Goal: Transaction & Acquisition: Purchase product/service

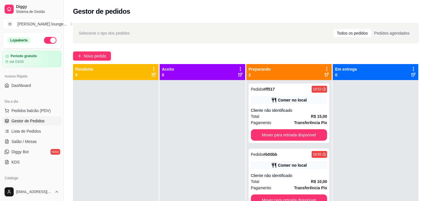
click at [45, 42] on button "button" at bounding box center [50, 40] width 13 height 7
click at [44, 39] on button "button" at bounding box center [50, 40] width 13 height 7
click at [46, 113] on span "Pedidos balcão (PDV)" at bounding box center [30, 111] width 39 height 6
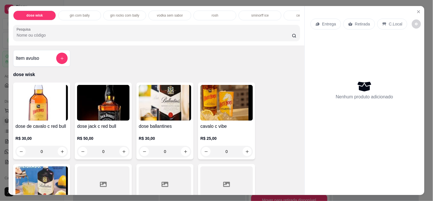
click at [286, 78] on p "dose wisk" at bounding box center [156, 74] width 286 height 7
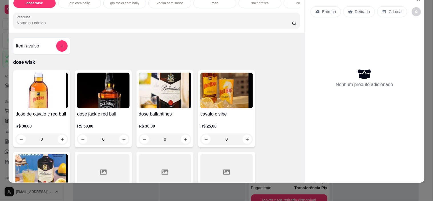
scroll to position [15, 0]
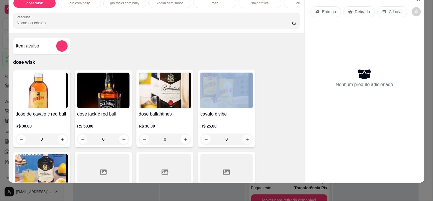
drag, startPoint x: 286, startPoint y: 80, endPoint x: 286, endPoint y: 95, distance: 15.1
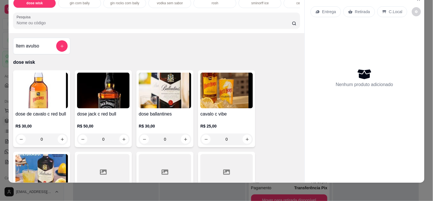
click at [284, 63] on p "dose wisk" at bounding box center [156, 62] width 286 height 7
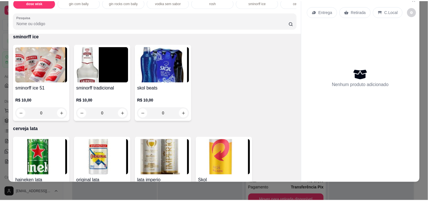
scroll to position [1145, 0]
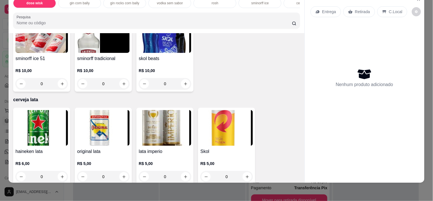
drag, startPoint x: 303, startPoint y: 94, endPoint x: 97, endPoint y: 146, distance: 212.2
click at [301, 97] on div "dose wisk gin com bally gin rocks com bally vodka sem sabor rosh sminorff ice c…" at bounding box center [216, 88] width 415 height 189
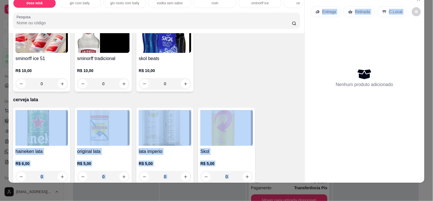
click at [96, 146] on div "original lata R$ 5,00 0" at bounding box center [103, 146] width 57 height 77
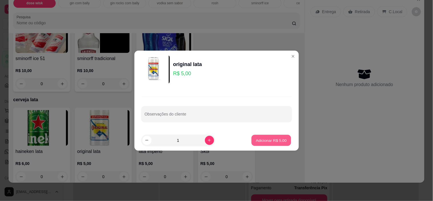
click at [261, 138] on p "Adicionar R$ 5,00" at bounding box center [271, 139] width 31 height 5
type input "1"
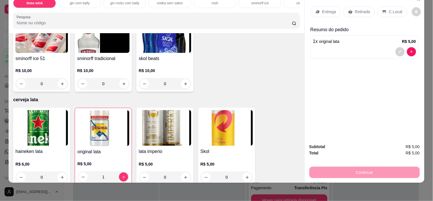
click at [392, 9] on p "C.Local" at bounding box center [395, 12] width 13 height 6
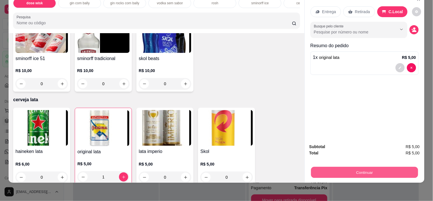
click at [353, 169] on button "Continuar" at bounding box center [364, 172] width 107 height 11
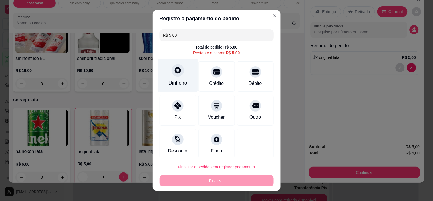
click at [182, 85] on div "Dinheiro" at bounding box center [177, 82] width 19 height 7
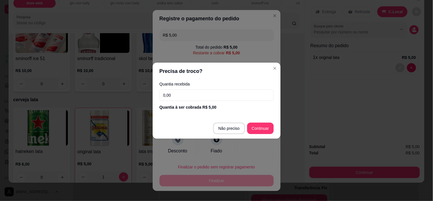
click at [202, 100] on input "0,00" at bounding box center [216, 94] width 114 height 11
type input "5,00"
type input "R$ 0,00"
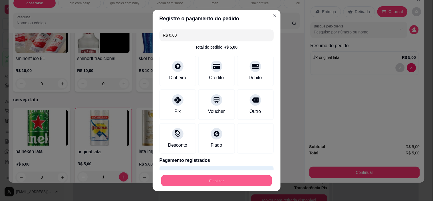
click at [237, 176] on button "Finalizar" at bounding box center [216, 180] width 111 height 11
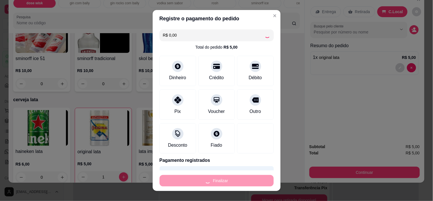
type input "0"
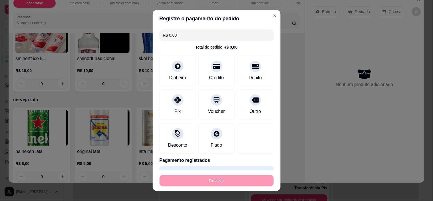
type input "-R$ 5,00"
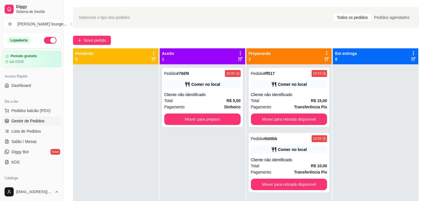
scroll to position [18, 0]
